Goal: Transaction & Acquisition: Purchase product/service

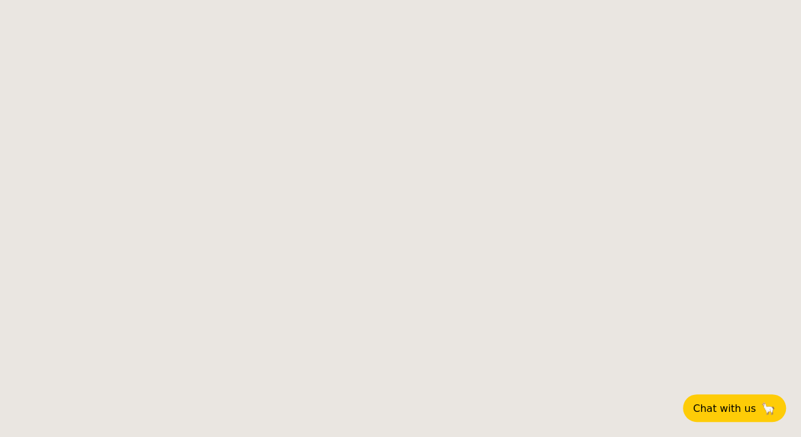
select select
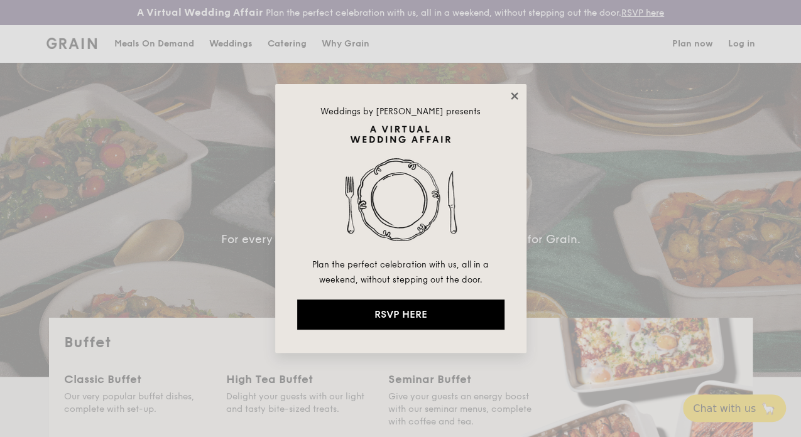
click at [514, 95] on icon at bounding box center [514, 95] width 7 height 7
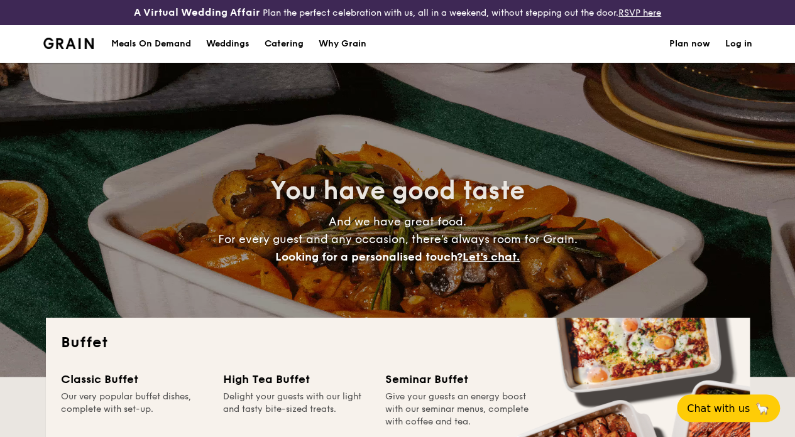
click at [281, 52] on h1 "Catering" at bounding box center [283, 44] width 39 height 38
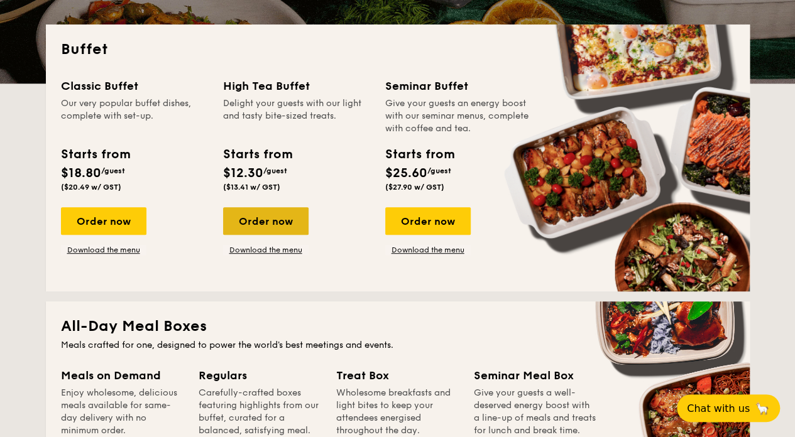
scroll to position [293, 0]
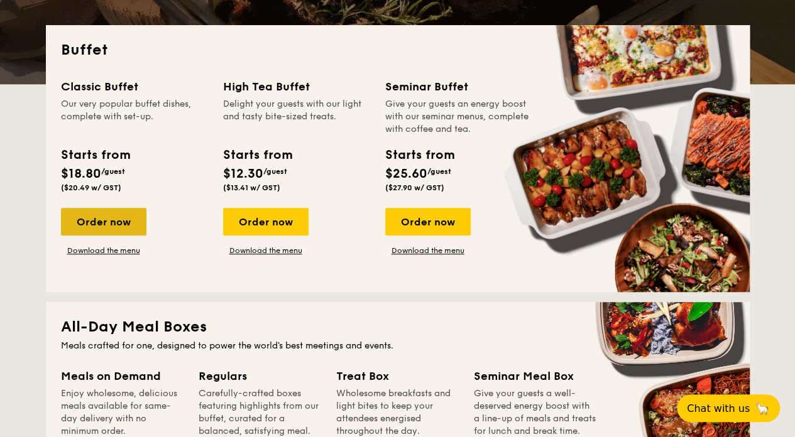
click at [101, 232] on div "Order now" at bounding box center [103, 222] width 85 height 28
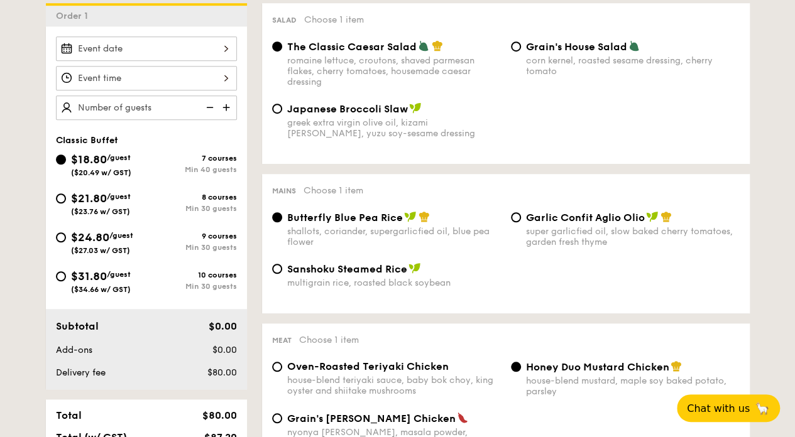
scroll to position [377, 0]
click at [80, 205] on span "$21.80" at bounding box center [89, 198] width 36 height 14
click at [66, 203] on input "$21.80 /guest ($23.76 w/ GST) 8 courses Min 30 guests" at bounding box center [61, 198] width 10 height 10
radio input "true"
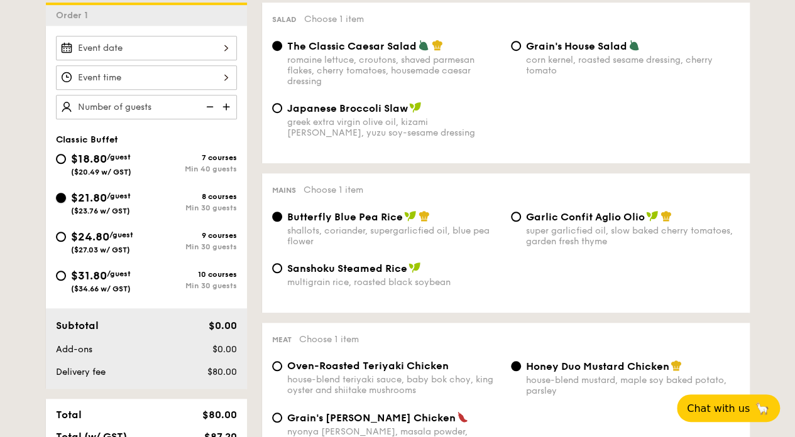
radio input "true"
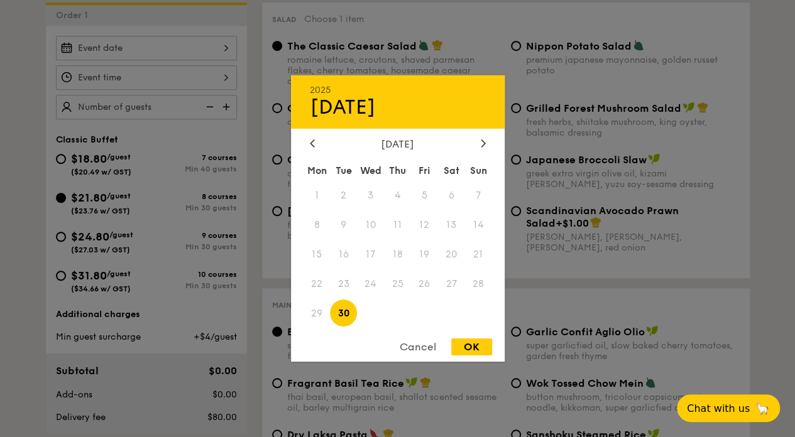
click at [153, 59] on div "2025 Sep [DATE] Tue Wed Thu Fri Sat Sun 1 2 3 4 5 6 7 8 9 10 11 12 13 14 15 16 …" at bounding box center [146, 48] width 181 height 24
click at [482, 141] on icon at bounding box center [483, 143] width 4 height 8
click at [321, 250] on span "10" at bounding box center [316, 254] width 27 height 27
click at [469, 347] on div "OK" at bounding box center [471, 347] width 41 height 17
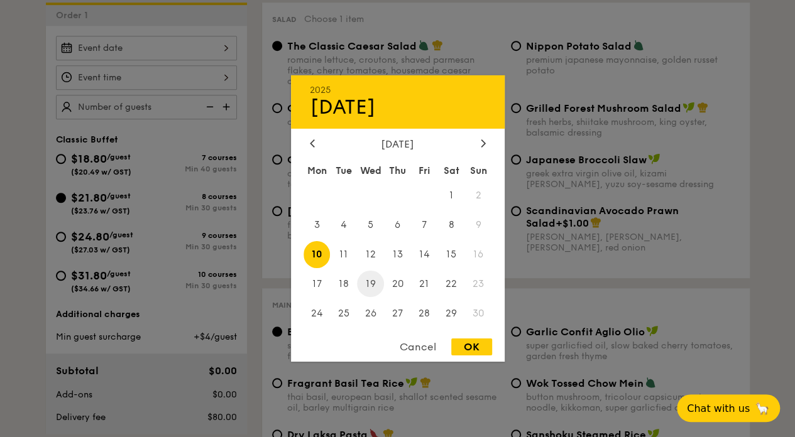
type input "[DATE]"
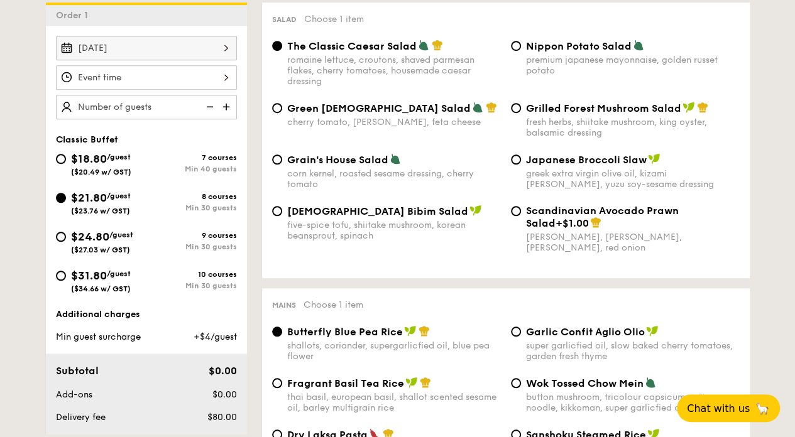
click at [158, 87] on div at bounding box center [146, 77] width 181 height 24
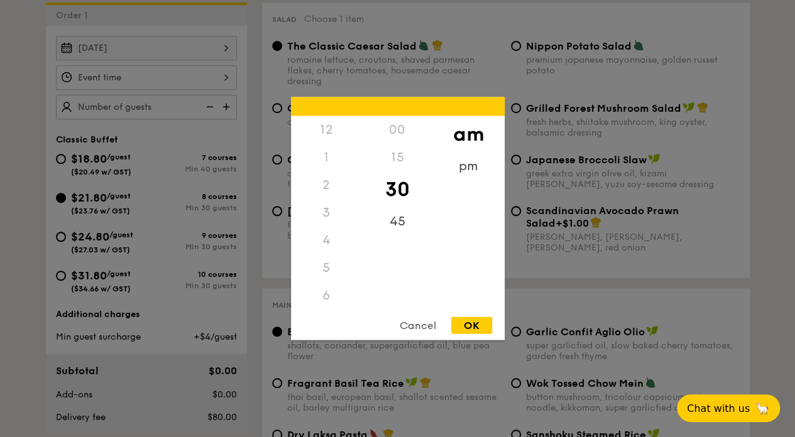
scroll to position [138, 0]
click at [328, 298] on div "11" at bounding box center [326, 309] width 71 height 36
click at [471, 322] on div "OK" at bounding box center [471, 325] width 41 height 17
type input "11:30AM"
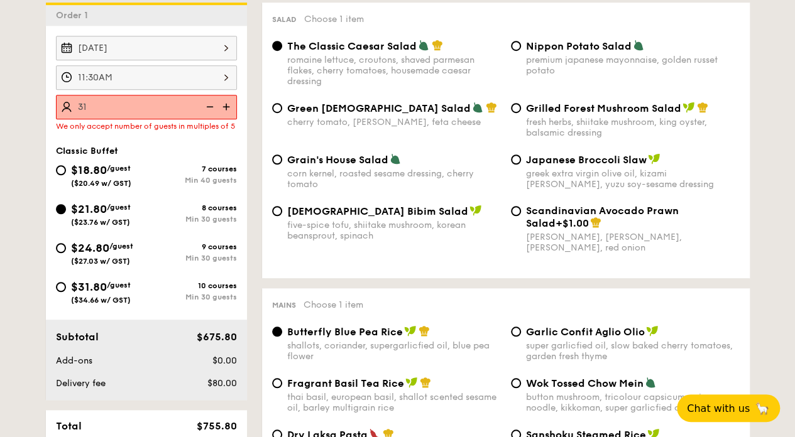
click at [155, 119] on input "31" at bounding box center [146, 107] width 181 height 24
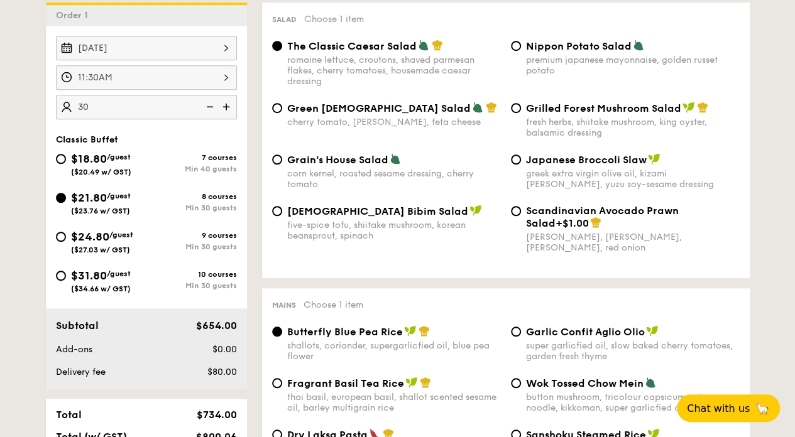
type input "30 guests"
click at [639, 138] on div "fresh herbs, shiitake mushroom, king oyster, balsamic dressing" at bounding box center [633, 127] width 214 height 21
click at [521, 113] on input "Grilled Forest Mushroom Salad fresh herbs, shiitake mushroom, king oyster, bals…" at bounding box center [516, 108] width 10 height 10
radio input "true"
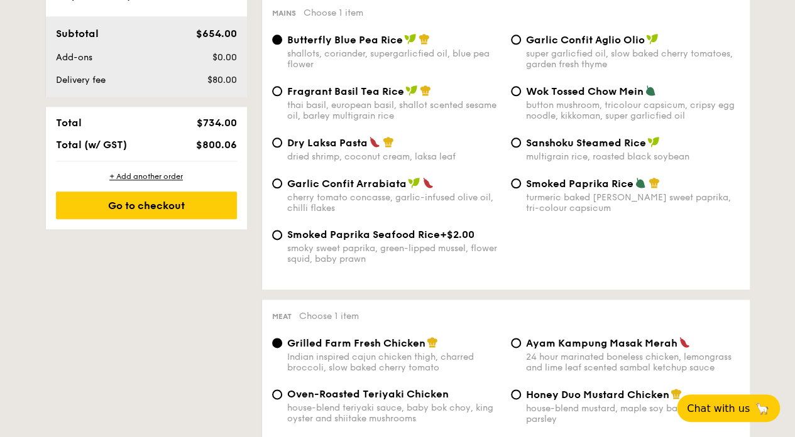
scroll to position [670, 0]
click at [311, 161] on div "dried shrimp, coconut cream, laksa leaf" at bounding box center [394, 156] width 214 height 11
click at [282, 147] on input "Dry Laksa Pasta dried shrimp, coconut cream, laksa leaf" at bounding box center [277, 142] width 10 height 10
radio input "true"
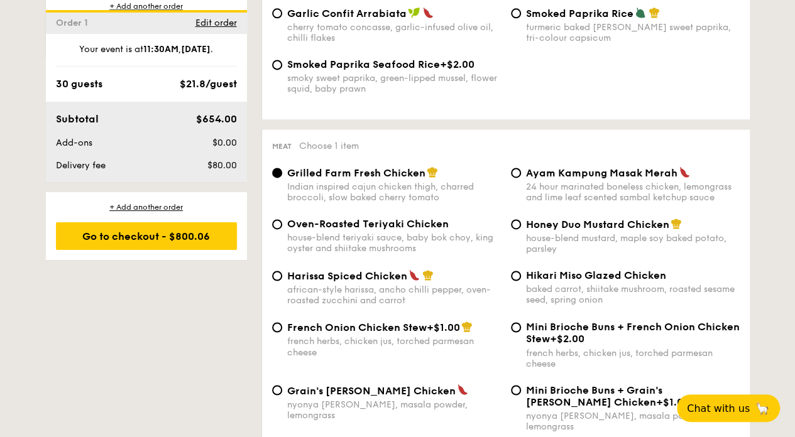
scroll to position [963, 0]
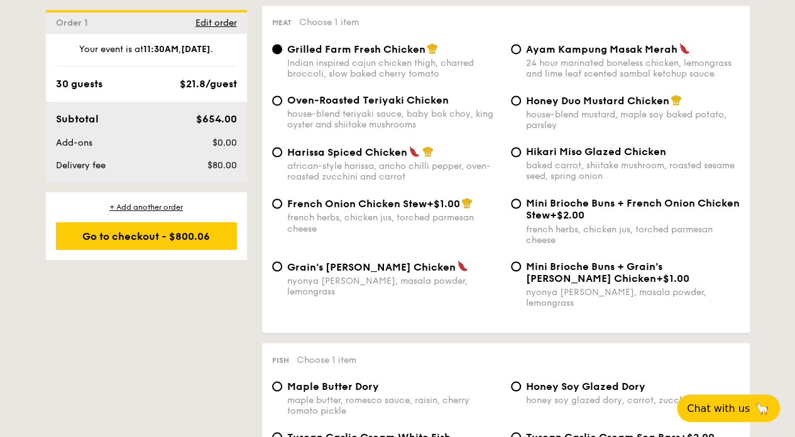
click at [528, 122] on div "Honey Duo Mustard Chicken house-blend mustard, maple soy baked potato, parsley" at bounding box center [633, 112] width 214 height 36
click at [521, 106] on input "Honey Duo Mustard Chicken house-blend mustard, maple soy baked potato, parsley" at bounding box center [516, 100] width 10 height 10
radio input "true"
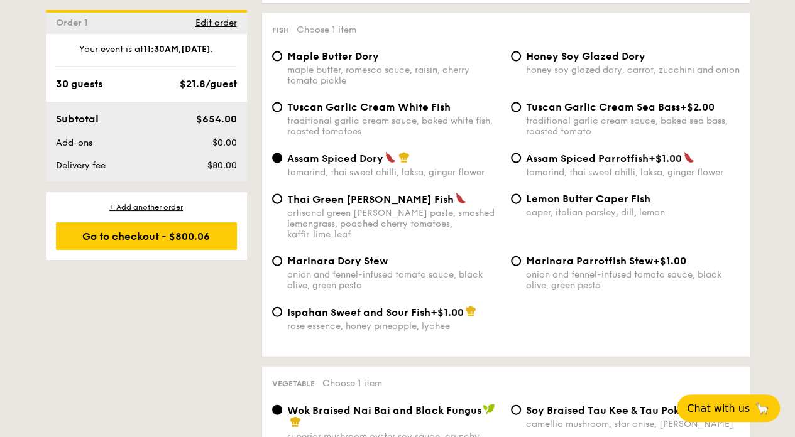
scroll to position [1298, 0]
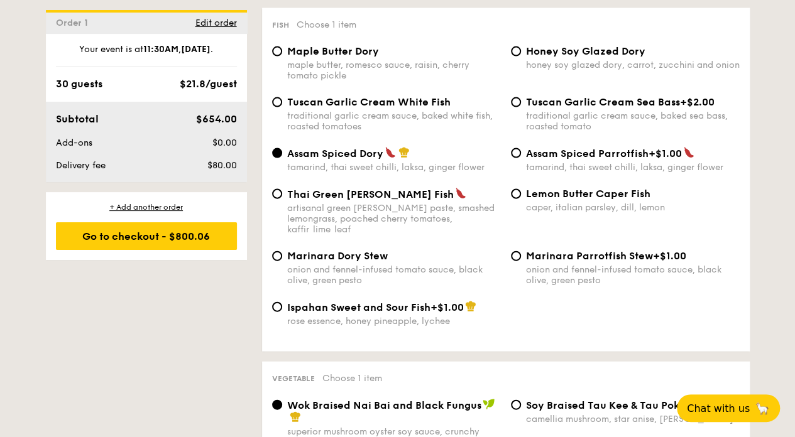
click at [340, 302] on span "Ispahan Sweet and Sour Fish" at bounding box center [358, 308] width 143 height 12
click at [282, 302] on input "Ispahan Sweet and Sour Fish +$1.00 rose essence, honey pineapple, lychee" at bounding box center [277, 307] width 10 height 10
radio input "true"
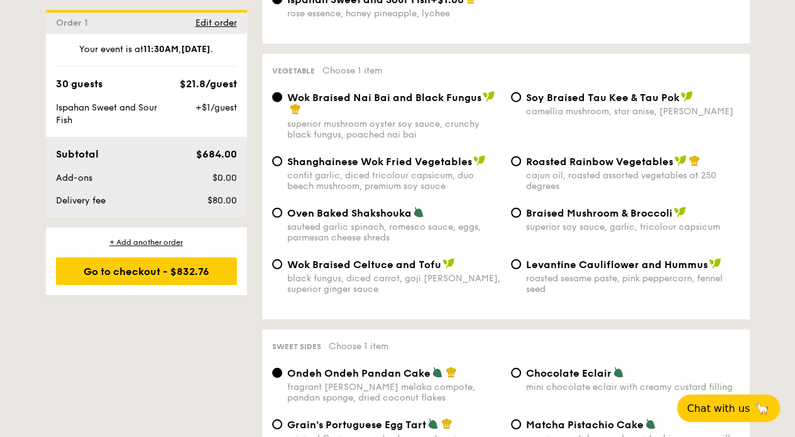
scroll to position [1591, 0]
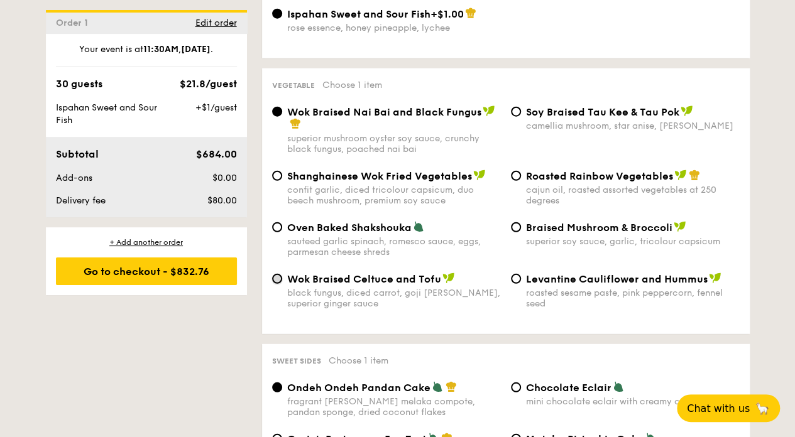
click at [280, 280] on input "Wok Braised Celtuce and Tofu black fungus, diced carrot, goji berry, superior g…" at bounding box center [277, 279] width 10 height 10
radio input "true"
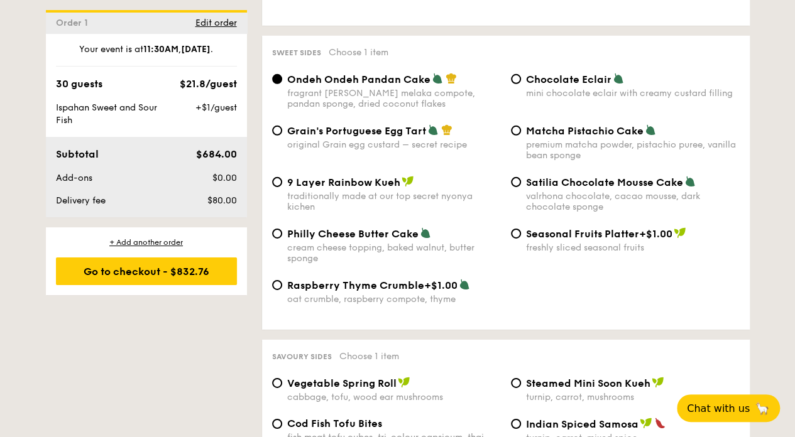
scroll to position [1885, 0]
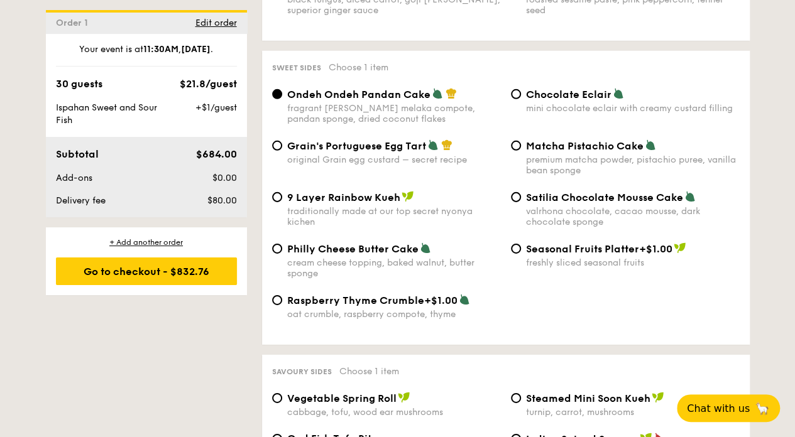
click at [522, 95] on div "Chocolate Eclair mini chocolate eclair with creamy custard filling" at bounding box center [625, 101] width 239 height 26
click at [514, 98] on input "Chocolate Eclair mini chocolate eclair with creamy custard filling" at bounding box center [516, 94] width 10 height 10
radio input "true"
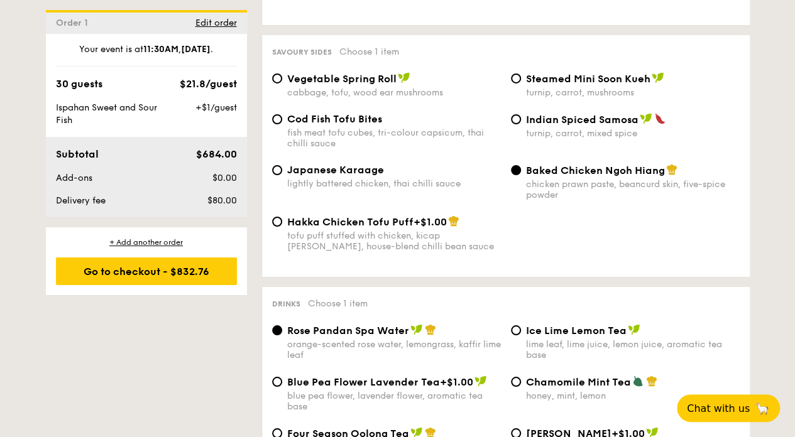
scroll to position [2219, 0]
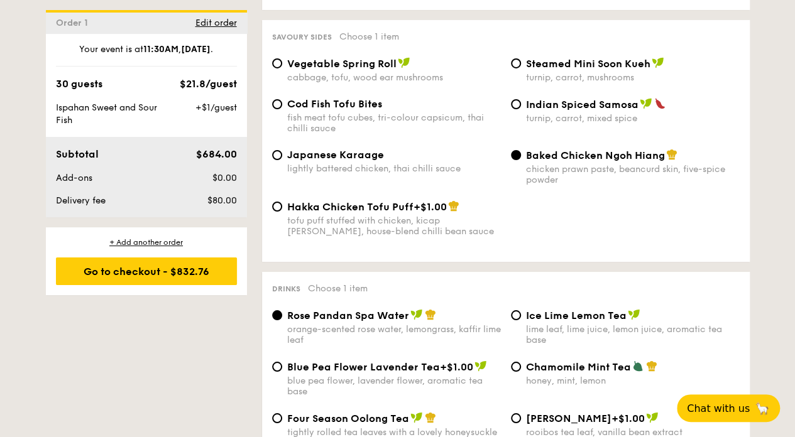
click at [325, 70] on span "Vegetable Spring Roll" at bounding box center [341, 64] width 109 height 12
click at [282, 68] on input "Vegetable Spring Roll cabbage, tofu, wood ear mushrooms" at bounding box center [277, 63] width 10 height 10
radio input "true"
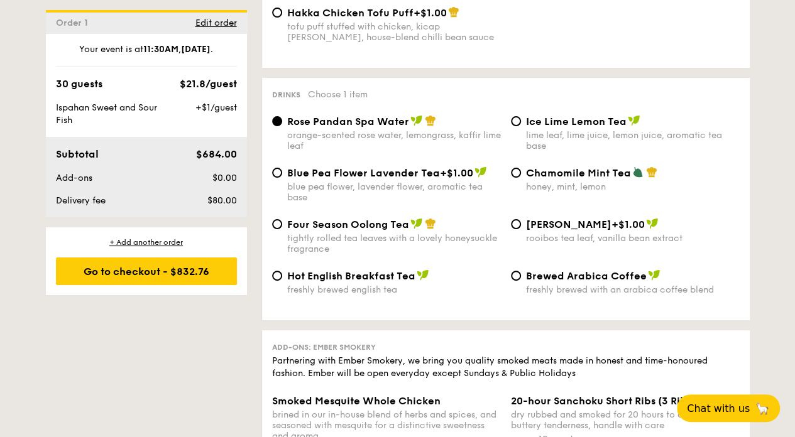
scroll to position [2429, 0]
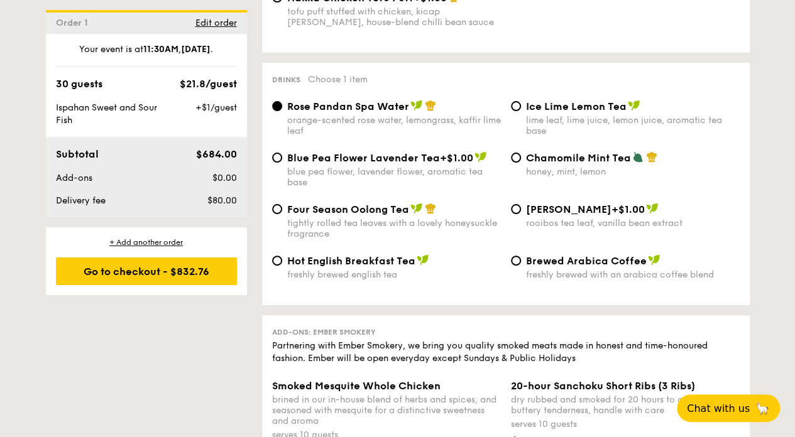
click at [525, 110] on div "Ice Lime Lemon Tea lime leaf, lime juice, lemon juice, aromatic tea base" at bounding box center [625, 118] width 239 height 36
click at [514, 110] on input "Ice Lime Lemon Tea lime leaf, lime juice, lemon juice, aromatic tea base" at bounding box center [516, 106] width 10 height 10
radio input "true"
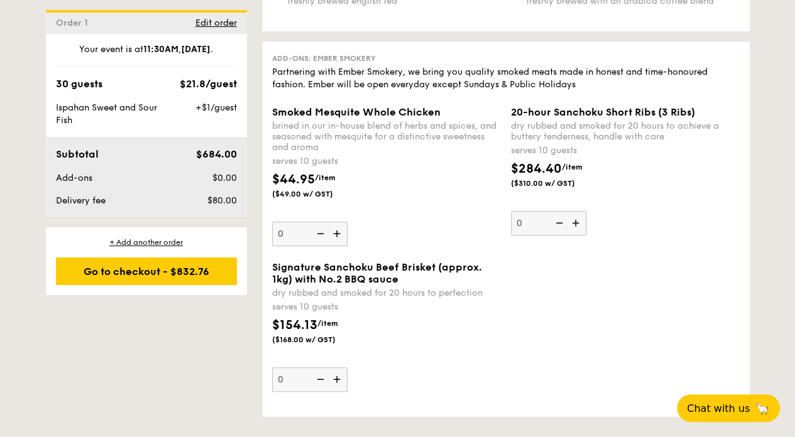
scroll to position [2722, 0]
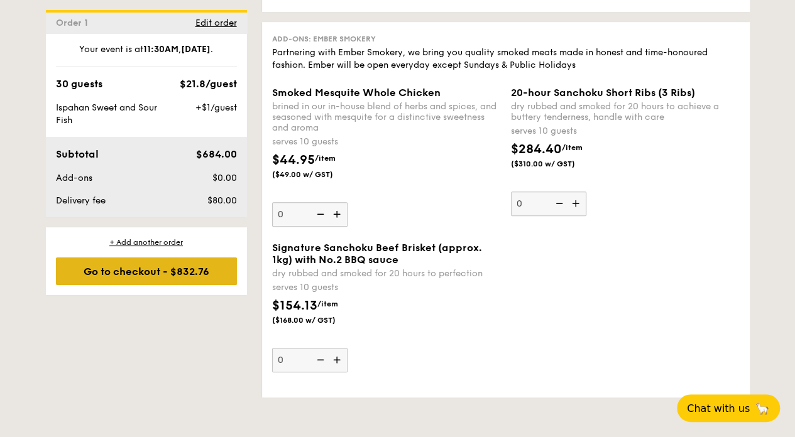
click at [189, 269] on div "Go to checkout - $832.76" at bounding box center [146, 272] width 181 height 28
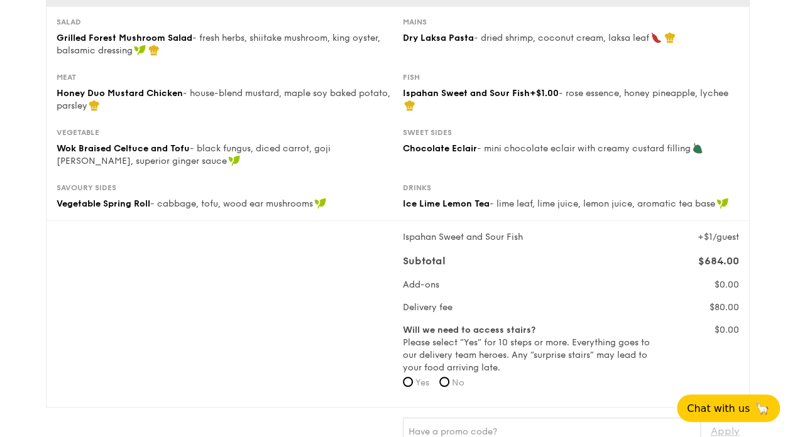
scroll to position [209, 0]
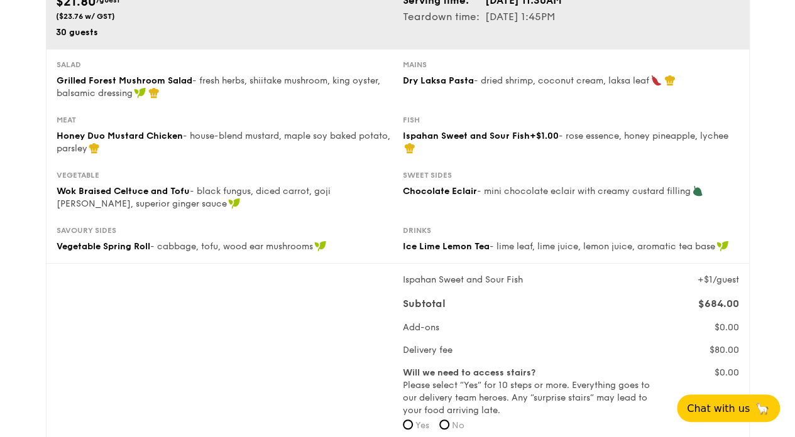
scroll to position [84, 0]
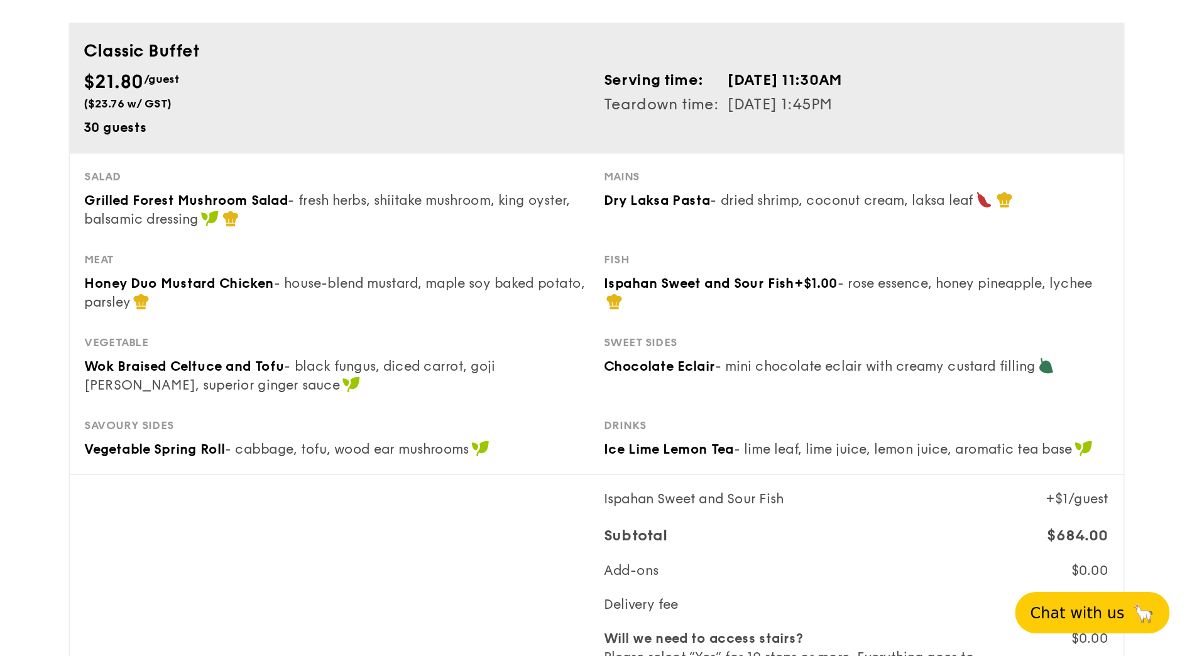
scroll to position [126, 0]
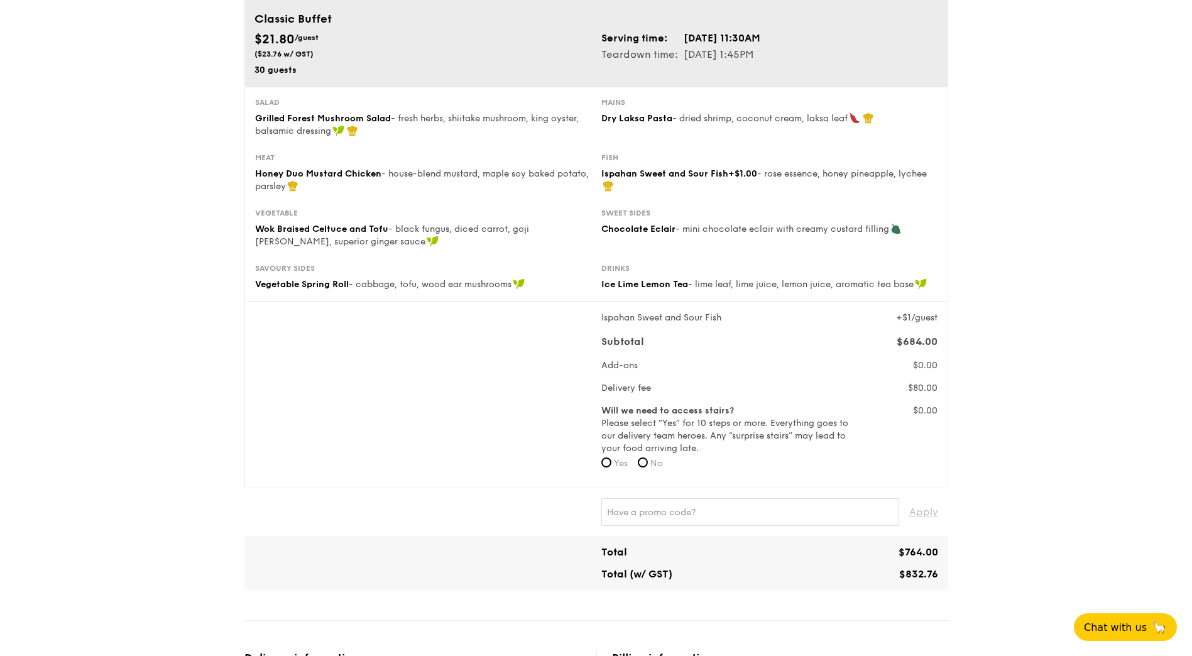
click at [800, 323] on div "1 - Select menu 2 - Select items 3 - Check out Classic Buffet $21.80 /guest ($2…" at bounding box center [596, 607] width 1192 height 1417
